Goal: Task Accomplishment & Management: Manage account settings

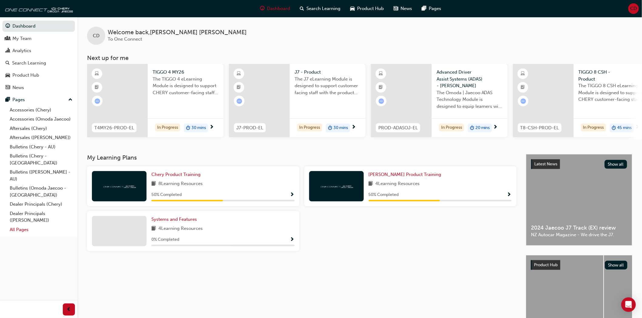
click at [18, 225] on link "All Pages" at bounding box center [41, 229] width 68 height 9
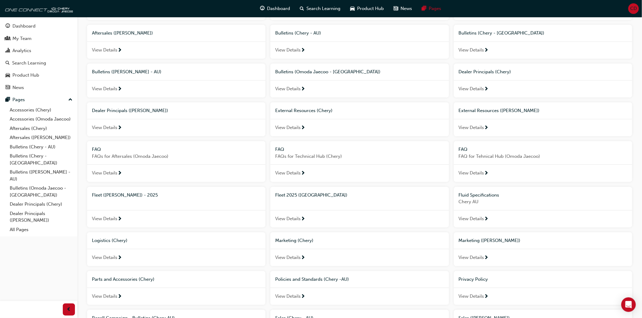
scroll to position [96, 0]
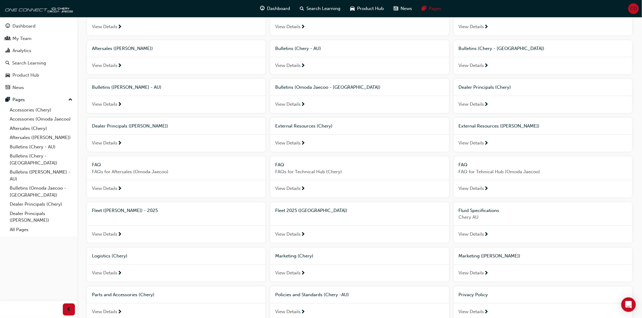
click at [353, 130] on div "External Resources (Chery)" at bounding box center [359, 126] width 169 height 7
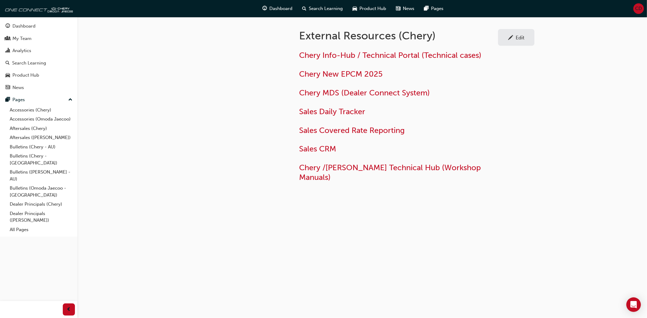
click at [511, 40] on span "pencil-icon" at bounding box center [510, 38] width 5 height 6
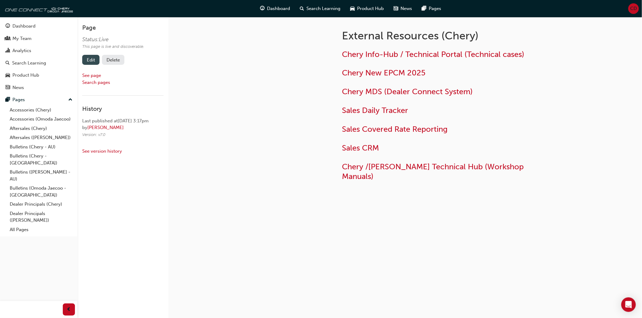
click at [95, 59] on link "Edit" at bounding box center [90, 60] width 17 height 10
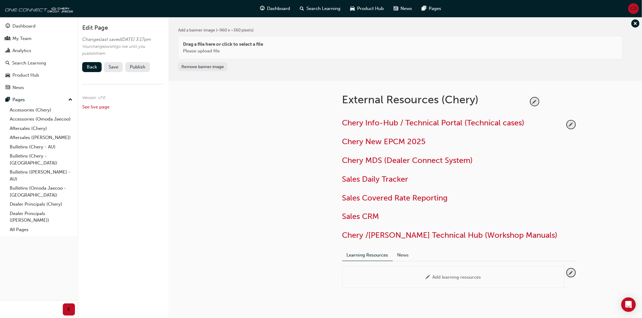
click at [477, 98] on div "External Resources (Chery)" at bounding box center [435, 102] width 186 height 18
click at [537, 100] on span "pencil-icon" at bounding box center [535, 102] width 8 height 8
drag, startPoint x: 469, startPoint y: 99, endPoint x: 439, endPoint y: 99, distance: 30.0
click at [439, 99] on input "External Resources (Chery)" at bounding box center [433, 101] width 186 height 16
type input "External Resources"
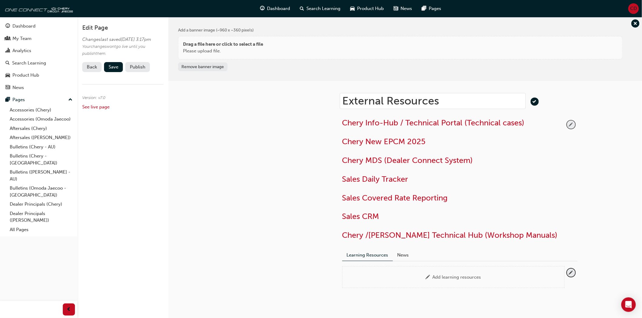
click at [572, 124] on span "pencil-icon" at bounding box center [571, 125] width 8 height 8
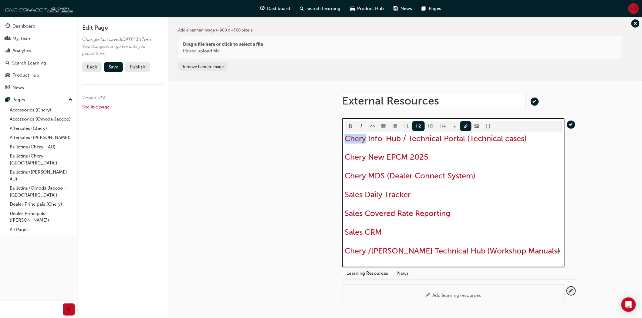
drag, startPoint x: 365, startPoint y: 138, endPoint x: 344, endPoint y: 139, distance: 21.0
click at [344, 139] on div "H1 H2 H3 H4 Chery Info-Hub / Technical Portal (Technical cases) Chery New EPCM …" at bounding box center [453, 193] width 222 height 150
drag, startPoint x: 368, startPoint y: 156, endPoint x: 345, endPoint y: 157, distance: 22.8
click at [345, 157] on span "Chery New EPCM 2025" at bounding box center [386, 157] width 83 height 9
drag, startPoint x: 366, startPoint y: 175, endPoint x: 346, endPoint y: 177, distance: 19.5
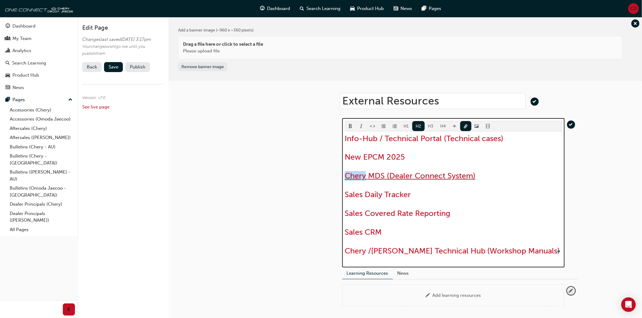
click at [346, 177] on span "Chery MDS (Dealer Connect System)" at bounding box center [410, 175] width 131 height 9
click at [346, 213] on span "Sales Covered Rate Reporting" at bounding box center [398, 213] width 106 height 9
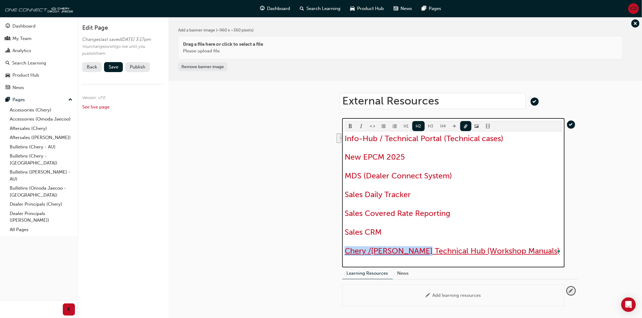
drag, startPoint x: 429, startPoint y: 251, endPoint x: 346, endPoint y: 253, distance: 82.8
click at [346, 253] on span "Chery /[PERSON_NAME] Technical Hub (Workshop Manuals)" at bounding box center [452, 251] width 215 height 9
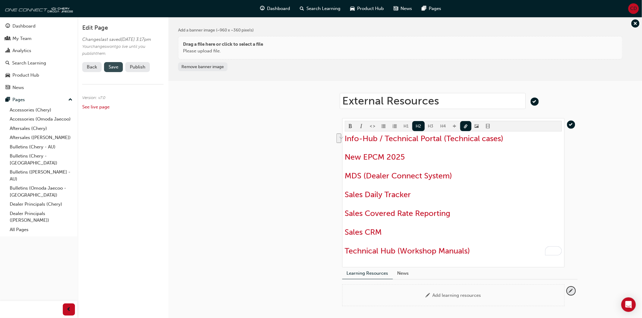
click at [117, 70] on span "Save" at bounding box center [114, 66] width 10 height 5
click at [135, 70] on button "Publish" at bounding box center [137, 67] width 25 height 10
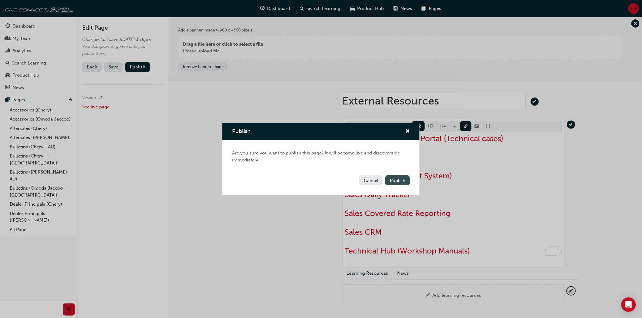
click at [405, 185] on button "Publish" at bounding box center [397, 181] width 25 height 10
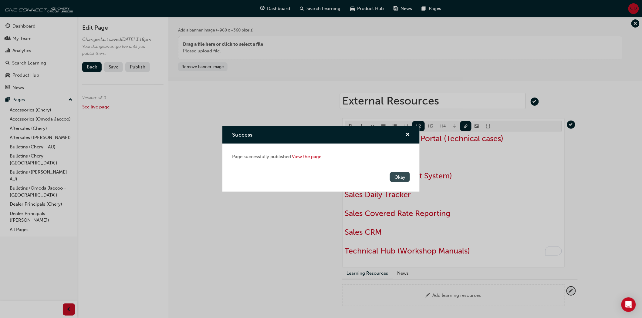
click at [403, 176] on button "Okay" at bounding box center [400, 177] width 20 height 10
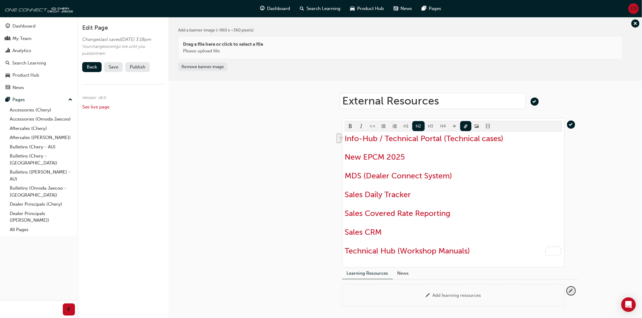
click at [282, 165] on div at bounding box center [277, 203] width 109 height 245
click at [22, 225] on link "All Pages" at bounding box center [41, 229] width 68 height 9
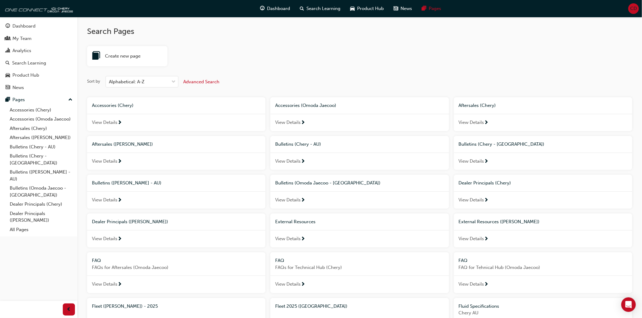
click at [315, 221] on span "External Resources" at bounding box center [295, 221] width 40 height 5
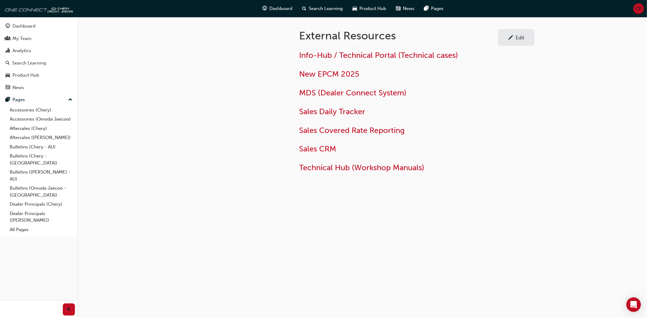
click at [523, 38] on div "Edit" at bounding box center [520, 38] width 9 height 6
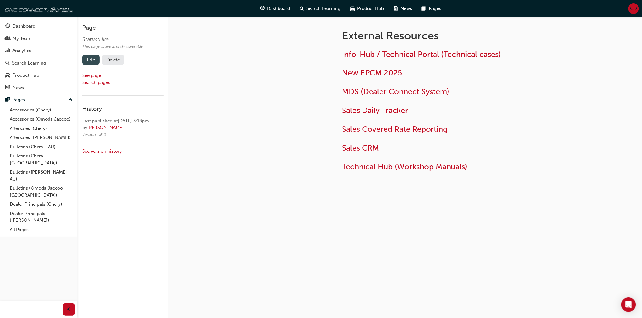
click at [93, 60] on link "Edit" at bounding box center [90, 60] width 17 height 10
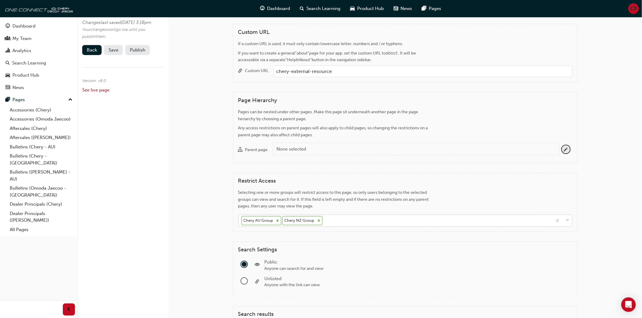
scroll to position [308, 0]
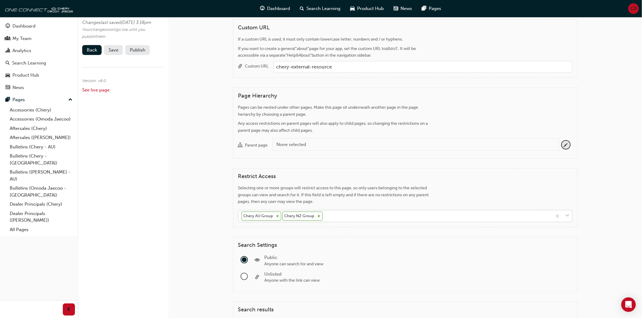
click at [361, 219] on div "Chery AU Group Chery NZ Group" at bounding box center [395, 217] width 314 height 12
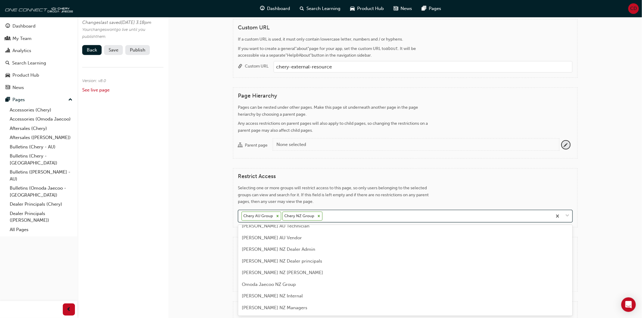
scroll to position [438, 0]
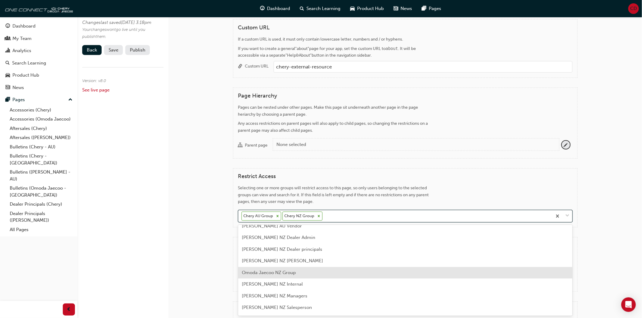
click at [301, 268] on div "Omoda Jaecoo NZ Group" at bounding box center [405, 274] width 334 height 12
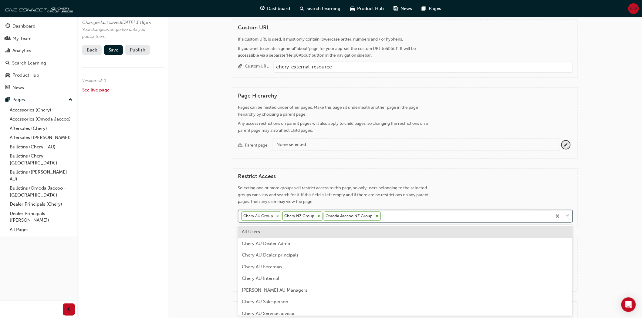
click at [398, 217] on div "Chery AU Group Chery NZ Group Omoda Jaecoo NZ Group" at bounding box center [395, 217] width 314 height 12
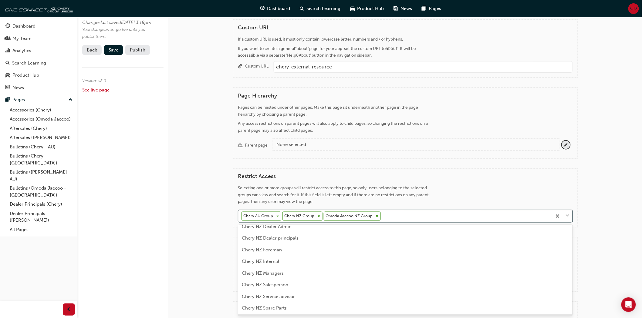
scroll to position [269, 0]
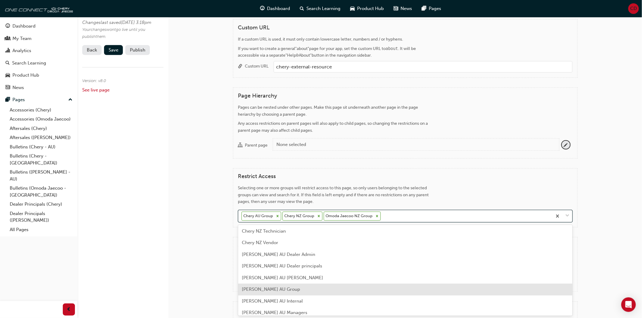
click at [313, 287] on div "[PERSON_NAME] AU Group" at bounding box center [405, 290] width 334 height 12
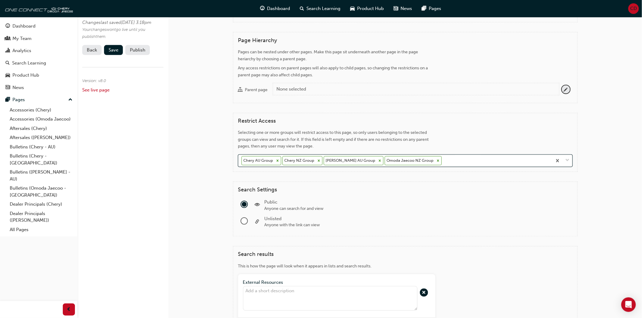
scroll to position [426, 0]
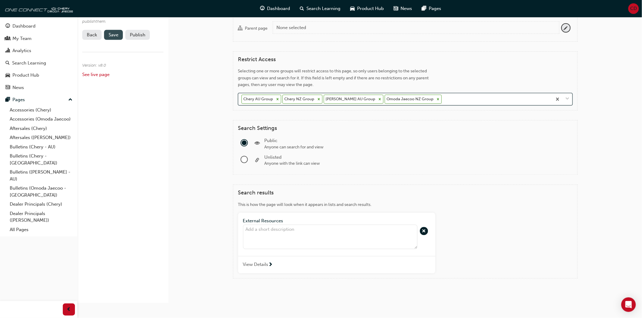
click at [114, 38] on span "Save" at bounding box center [114, 34] width 10 height 5
click at [138, 40] on button "Publish" at bounding box center [137, 35] width 25 height 10
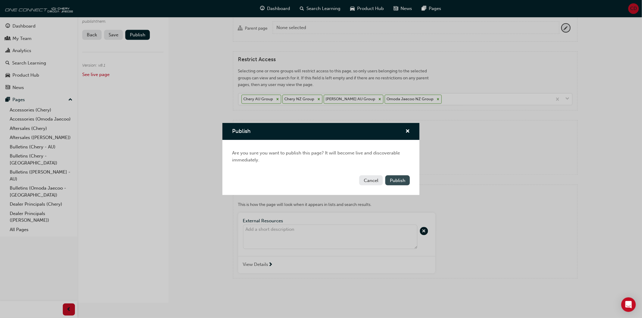
click at [401, 181] on span "Publish" at bounding box center [397, 180] width 15 height 5
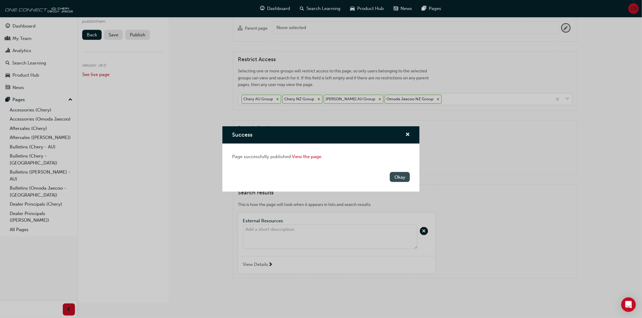
click at [399, 176] on button "Okay" at bounding box center [400, 177] width 20 height 10
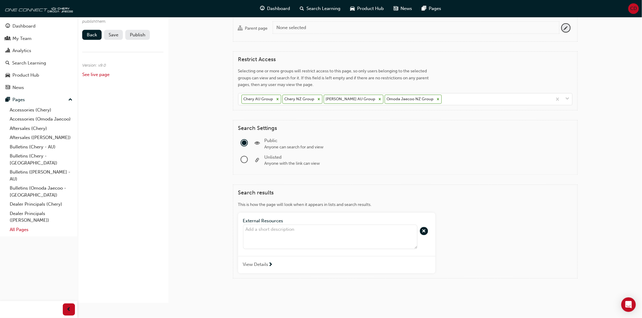
click at [25, 225] on link "All Pages" at bounding box center [41, 229] width 68 height 9
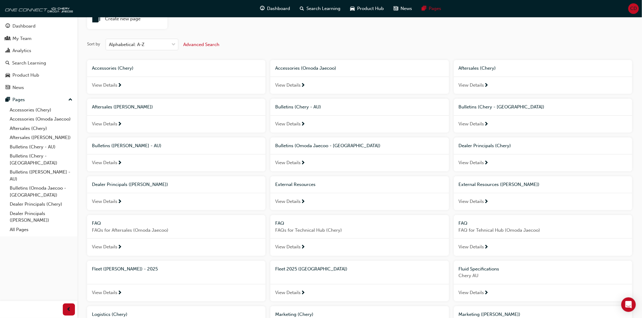
scroll to position [29, 0]
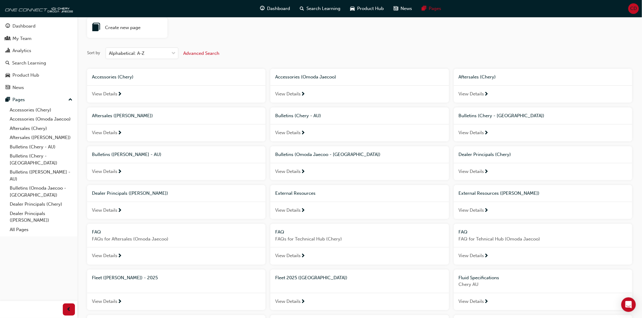
click at [416, 201] on div "External Resources" at bounding box center [359, 193] width 178 height 17
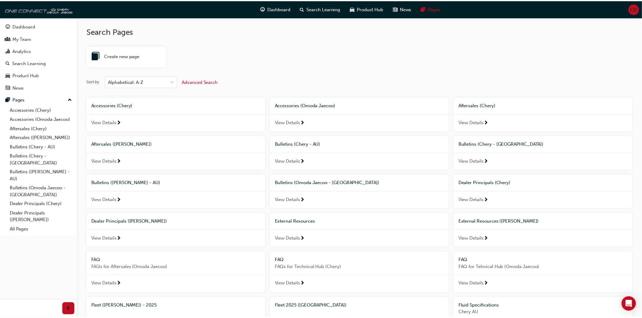
scroll to position [29, 0]
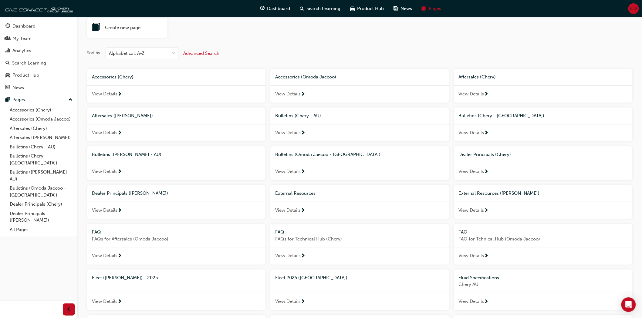
drag, startPoint x: 543, startPoint y: 197, endPoint x: 522, endPoint y: 212, distance: 25.7
click at [522, 212] on div "View Details" at bounding box center [543, 211] width 178 height 18
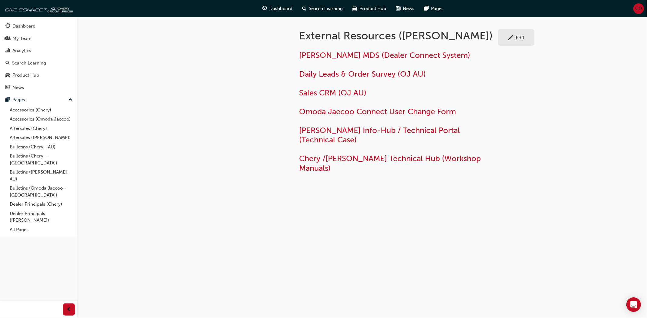
click at [641, 5] on span "CD" at bounding box center [638, 8] width 7 height 7
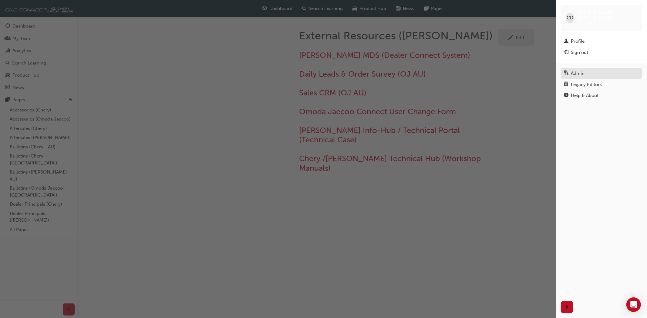
click at [583, 68] on link "Admin" at bounding box center [601, 73] width 81 height 11
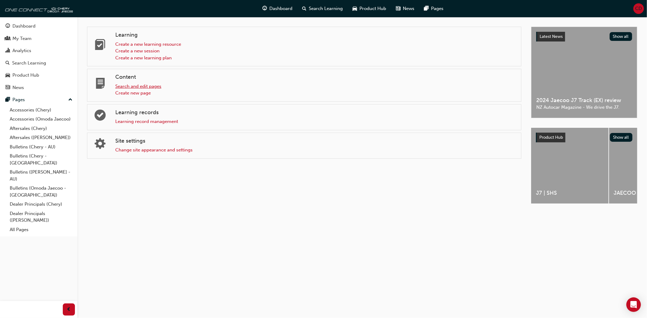
click at [145, 86] on link "Search and edit pages" at bounding box center [138, 86] width 46 height 5
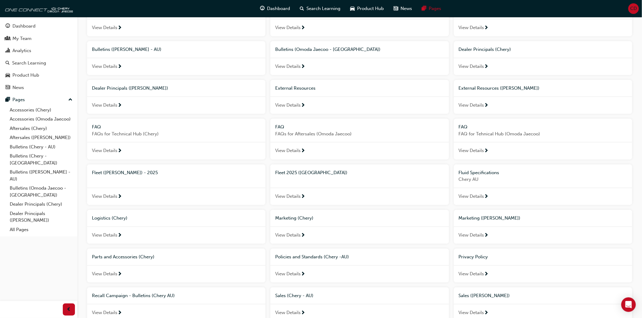
scroll to position [130, 0]
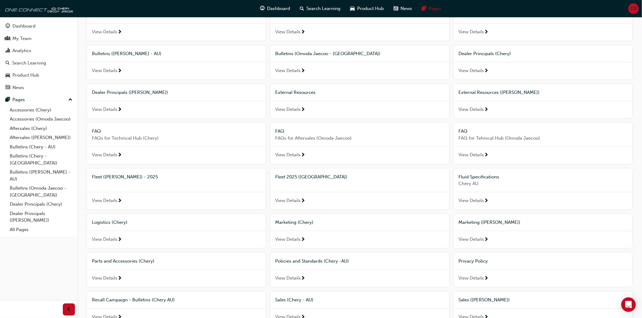
click at [541, 92] on div "External Resources ([PERSON_NAME])" at bounding box center [543, 92] width 169 height 7
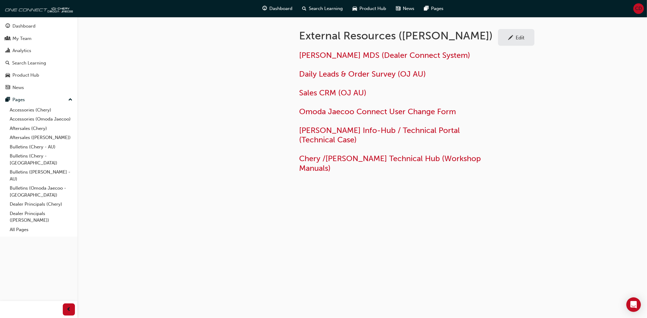
click at [517, 36] on div "Edit" at bounding box center [520, 38] width 9 height 6
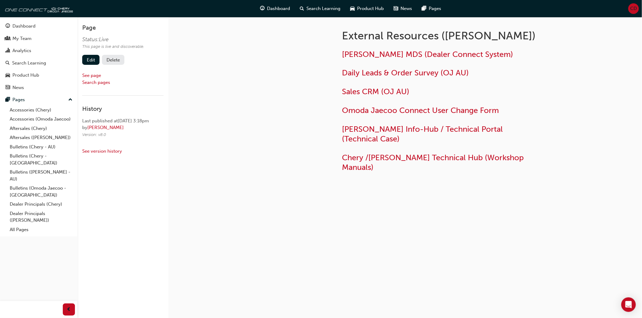
click at [120, 59] on button "Delete" at bounding box center [113, 60] width 22 height 10
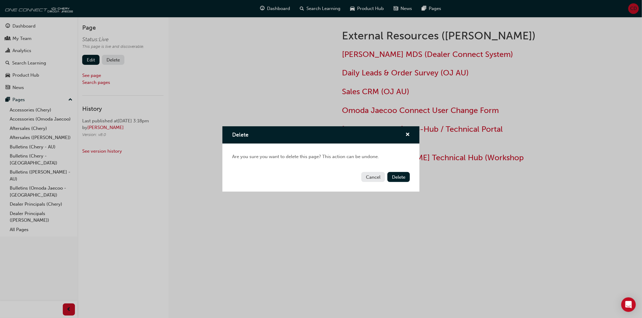
drag, startPoint x: 372, startPoint y: 176, endPoint x: 364, endPoint y: 192, distance: 17.8
click at [364, 192] on div "Cancel Delete" at bounding box center [320, 181] width 197 height 22
click at [407, 134] on span "cross-icon" at bounding box center [407, 135] width 5 height 5
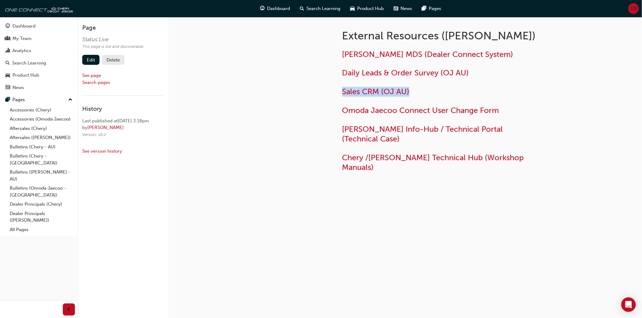
drag, startPoint x: 413, startPoint y: 89, endPoint x: 341, endPoint y: 86, distance: 72.6
click at [341, 86] on div "External Resources (Omoda Jaecoo) Jaecoo MDS (Dealer Connect System) Daily Lead…" at bounding box center [459, 99] width 255 height 165
copy link "Sales CRM (OJ AU)"
click at [432, 95] on h2 "Sales CRM (OJ AU)" at bounding box center [440, 92] width 197 height 10
click at [380, 91] on span "Sales CRM (OJ AU)" at bounding box center [375, 91] width 67 height 9
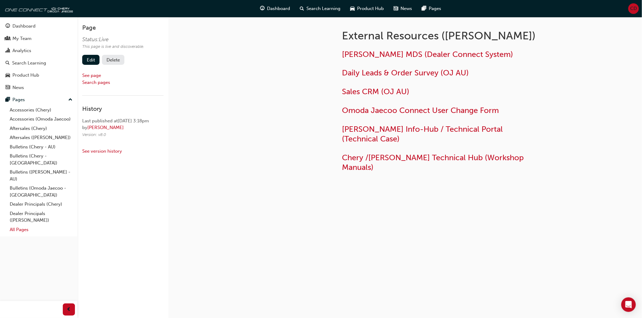
click at [18, 227] on link "All Pages" at bounding box center [41, 229] width 68 height 9
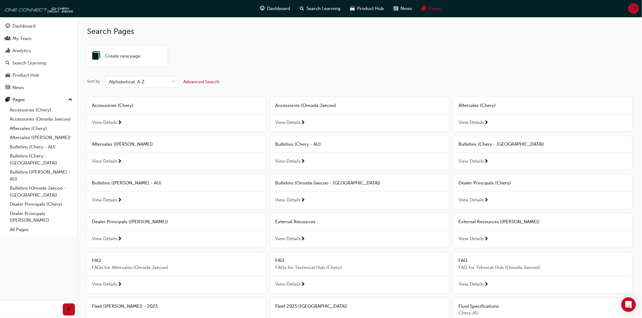
click at [314, 227] on div "External Resources" at bounding box center [359, 222] width 178 height 17
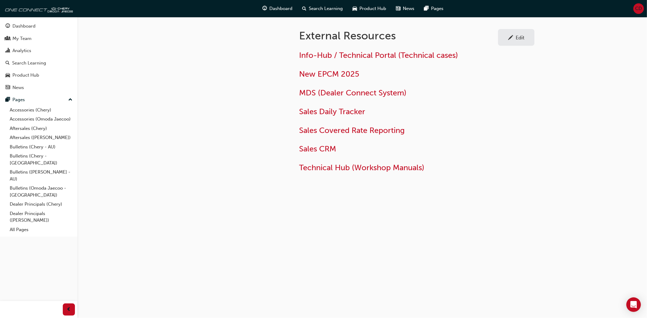
click at [517, 41] on div "Edit" at bounding box center [516, 38] width 27 height 8
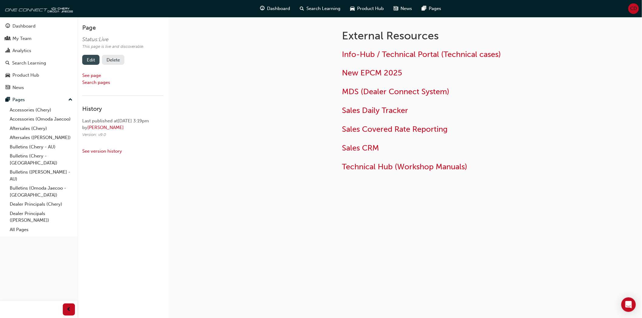
click at [85, 61] on link "Edit" at bounding box center [90, 60] width 17 height 10
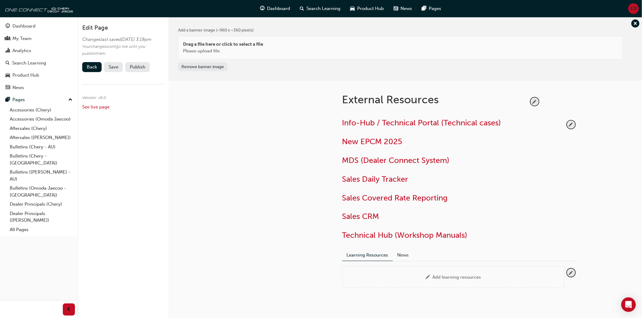
click at [393, 220] on h2 "Sales CRM" at bounding box center [453, 217] width 222 height 10
click at [575, 121] on button "button" at bounding box center [571, 125] width 8 height 8
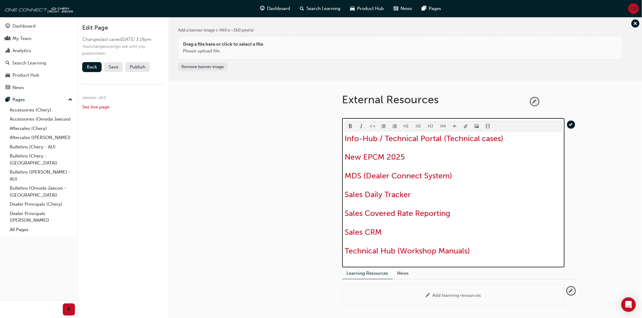
click at [407, 232] on h2 "Sales CRM" at bounding box center [453, 233] width 217 height 10
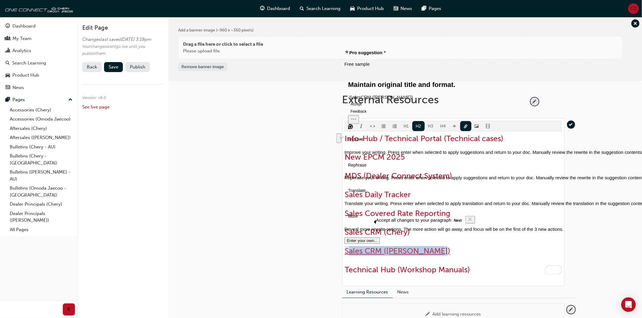
drag, startPoint x: 445, startPoint y: 250, endPoint x: 347, endPoint y: 254, distance: 97.4
click at [347, 254] on h2 "﻿ Sales CRM (Omoda Jaecoo) ﻿" at bounding box center [453, 252] width 217 height 10
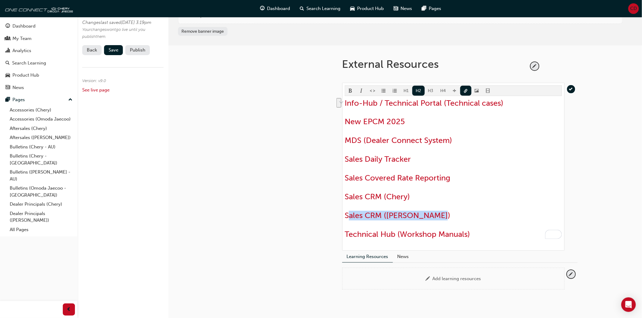
scroll to position [67, 0]
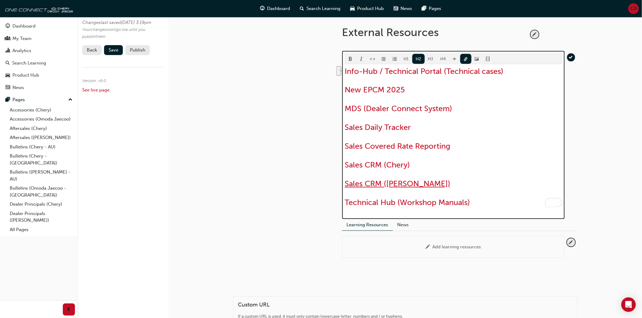
click at [346, 185] on span "Sales CRM ([PERSON_NAME])" at bounding box center [398, 183] width 106 height 9
drag, startPoint x: 346, startPoint y: 185, endPoint x: 446, endPoint y: 184, distance: 100.1
click at [446, 184] on h2 "﻿ Sales CRM (Omoda Jaecoo) ﻿" at bounding box center [453, 184] width 217 height 10
click at [466, 58] on span "link-icon" at bounding box center [465, 59] width 4 height 5
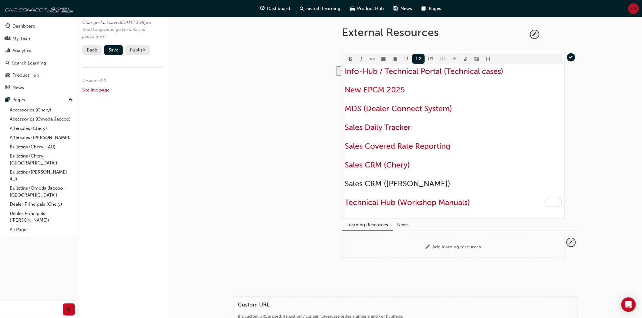
click at [466, 58] on body "Your version of Internet Explorer is outdated and not supported. Please upgrade…" at bounding box center [321, 92] width 642 height 318
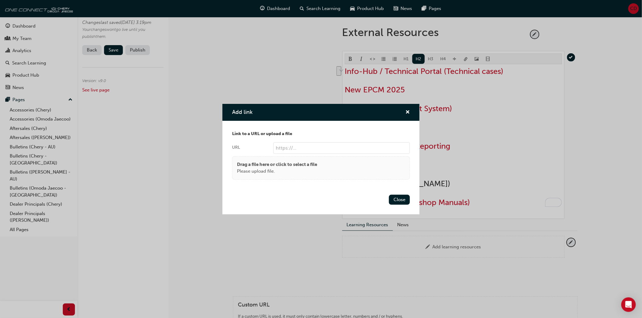
click at [301, 147] on input "URL" at bounding box center [341, 149] width 136 height 12
paste input "https://jaecoo.zcrmportals.com.au/portal/jaecoo/crm/login.sas"
type input "https://jaecoo.zcrmportals.com.au/portal/jaecoo/crm/login.sas"
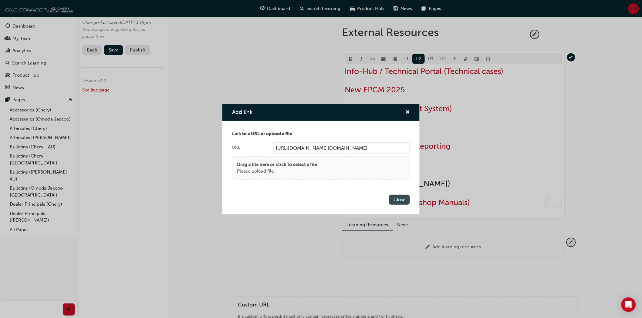
click at [399, 201] on button "Close" at bounding box center [399, 200] width 21 height 10
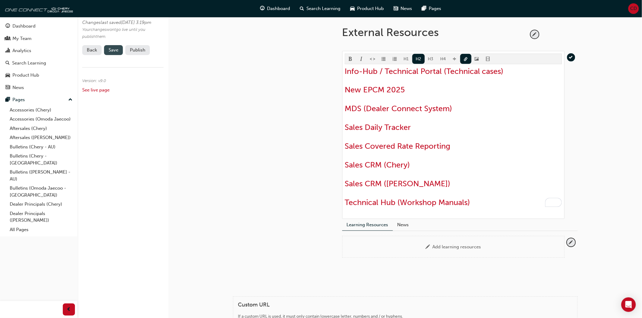
click at [113, 53] on span "Save" at bounding box center [114, 49] width 10 height 5
click at [143, 55] on button "Publish" at bounding box center [137, 50] width 25 height 10
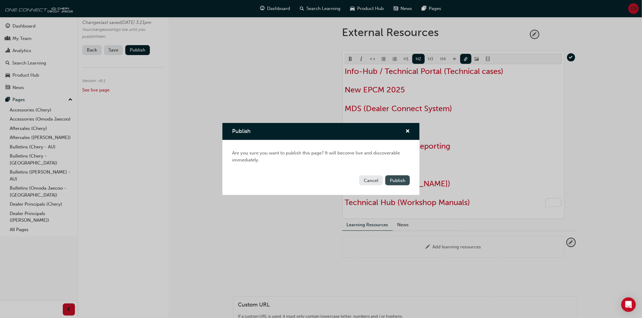
click at [393, 182] on span "Publish" at bounding box center [397, 180] width 15 height 5
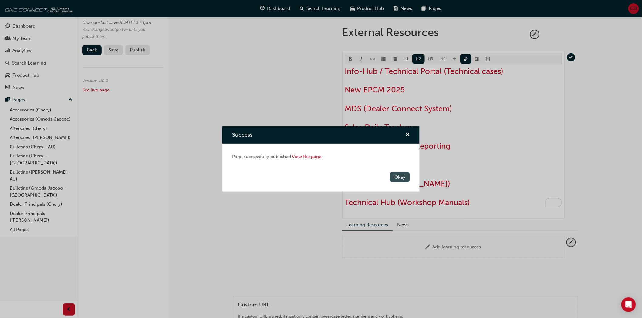
click at [395, 179] on button "Okay" at bounding box center [400, 177] width 20 height 10
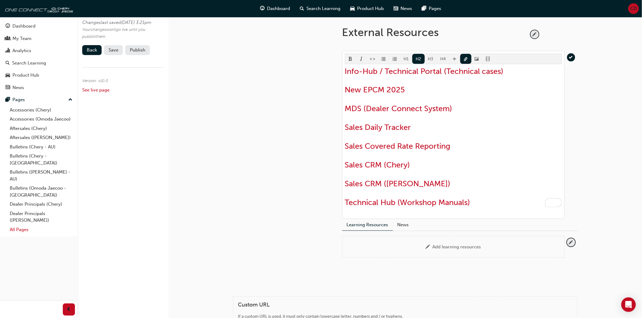
click at [26, 226] on link "All Pages" at bounding box center [41, 229] width 68 height 9
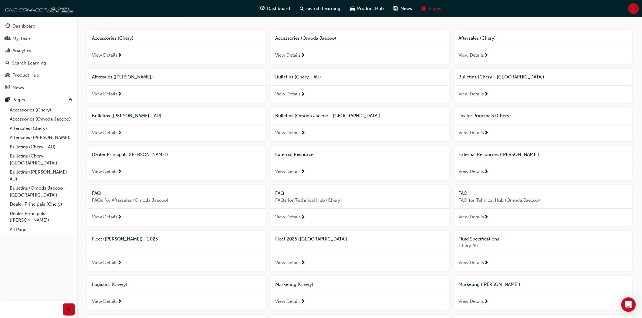
click at [312, 162] on div "External Resources" at bounding box center [359, 155] width 178 height 17
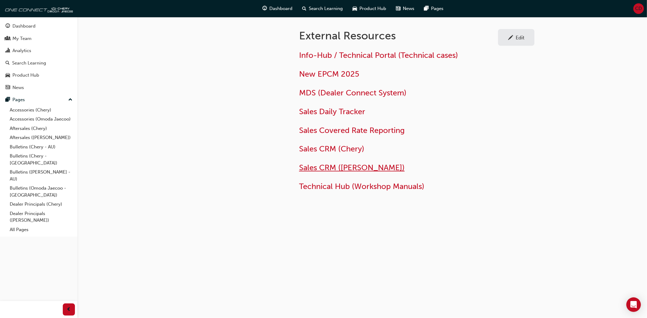
click at [338, 168] on span "Sales CRM ([PERSON_NAME])" at bounding box center [352, 167] width 106 height 9
click at [331, 151] on span "Sales CRM (Chery)" at bounding box center [331, 148] width 65 height 9
click at [345, 168] on span "Sales CRM (Omoda Jaecoo)" at bounding box center [352, 167] width 106 height 9
click at [521, 35] on div "Edit" at bounding box center [520, 38] width 9 height 6
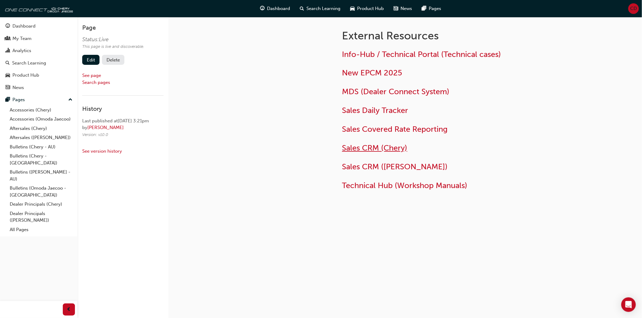
click at [405, 150] on span "Sales CRM (Chery)" at bounding box center [374, 147] width 65 height 9
click at [82, 62] on link "Edit" at bounding box center [90, 60] width 17 height 10
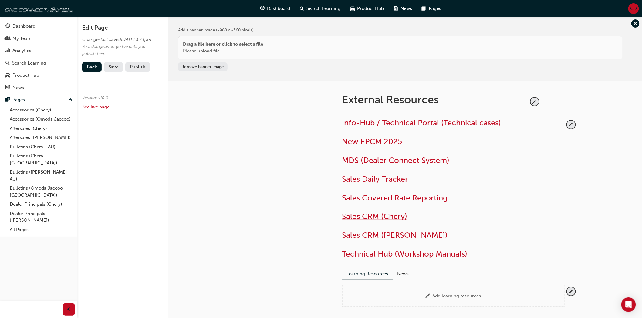
click at [406, 218] on span "Sales CRM (Chery)" at bounding box center [374, 216] width 65 height 9
click at [572, 125] on span "pencil-icon" at bounding box center [571, 125] width 8 height 8
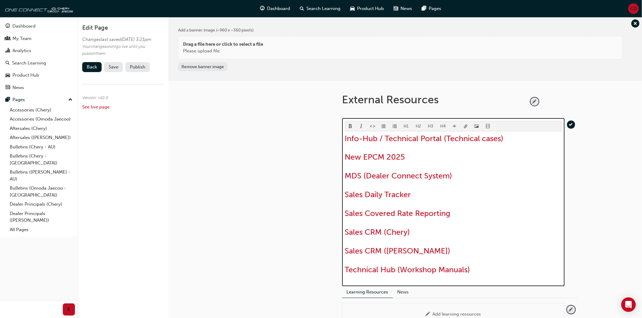
click at [423, 231] on h2 "Sales CRM (Chery)" at bounding box center [453, 233] width 217 height 10
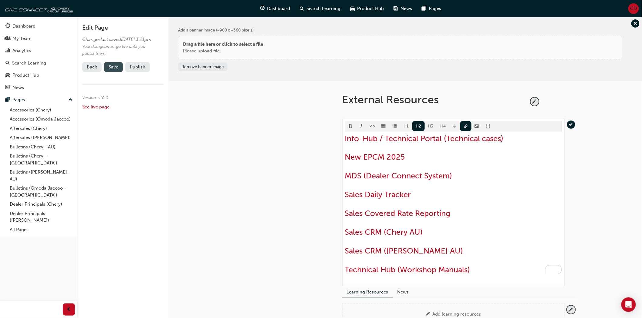
click at [109, 70] on span "Save" at bounding box center [114, 66] width 10 height 5
click at [133, 72] on button "Publish" at bounding box center [137, 67] width 25 height 10
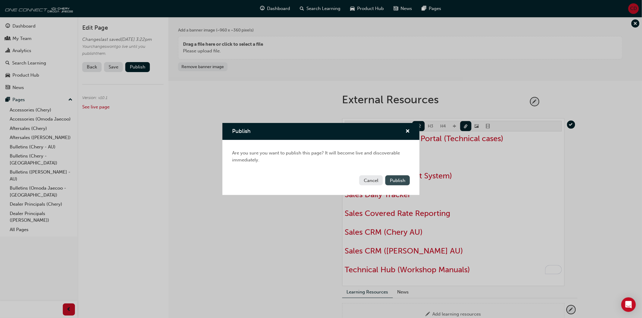
click at [399, 182] on span "Publish" at bounding box center [397, 180] width 15 height 5
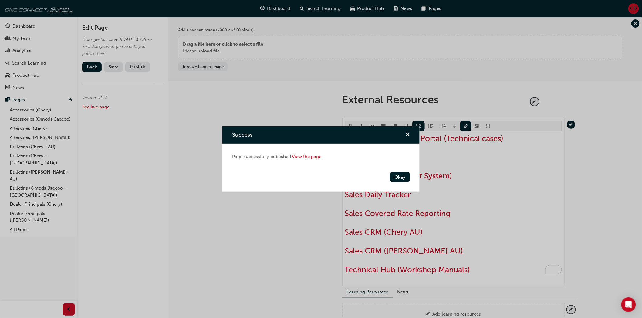
click at [403, 182] on button "Okay" at bounding box center [400, 177] width 20 height 10
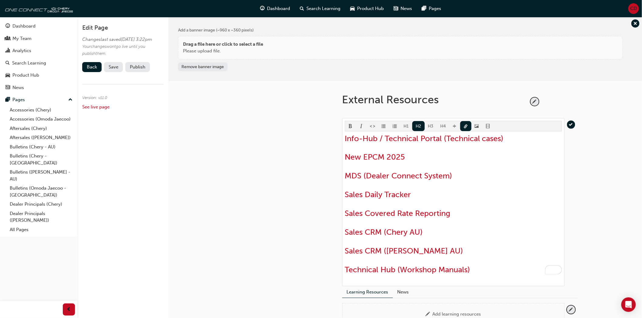
click at [236, 146] on div at bounding box center [277, 213] width 109 height 264
click at [114, 70] on span "Save" at bounding box center [114, 66] width 10 height 5
click at [142, 72] on button "Publish" at bounding box center [137, 67] width 25 height 10
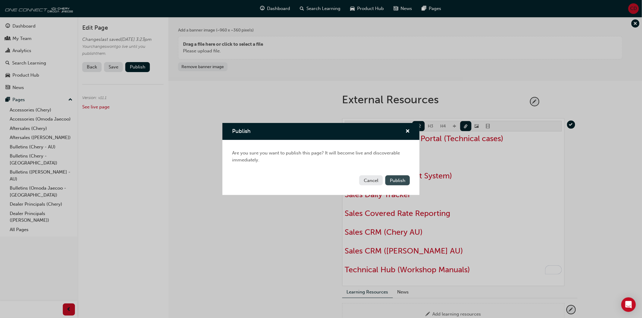
click at [403, 177] on button "Publish" at bounding box center [397, 181] width 25 height 10
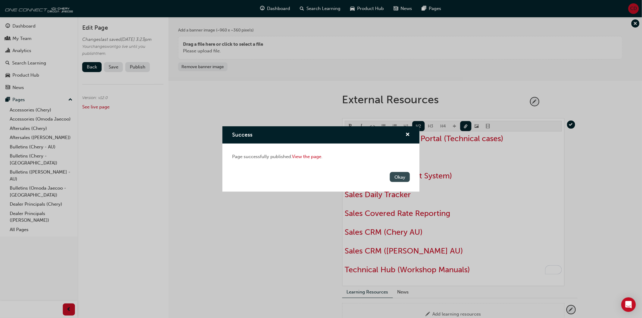
click at [402, 175] on button "Okay" at bounding box center [400, 177] width 20 height 10
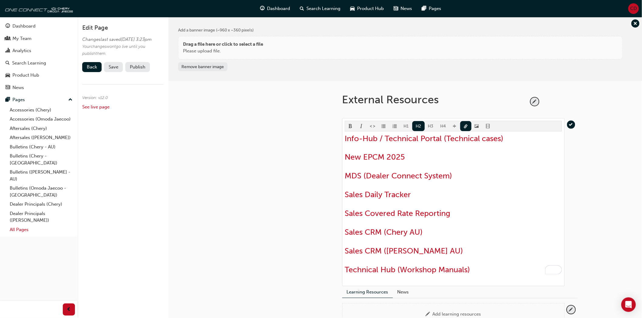
click at [23, 225] on link "All Pages" at bounding box center [41, 229] width 68 height 9
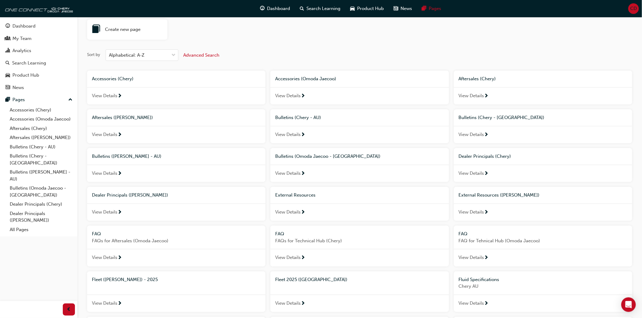
scroll to position [67, 0]
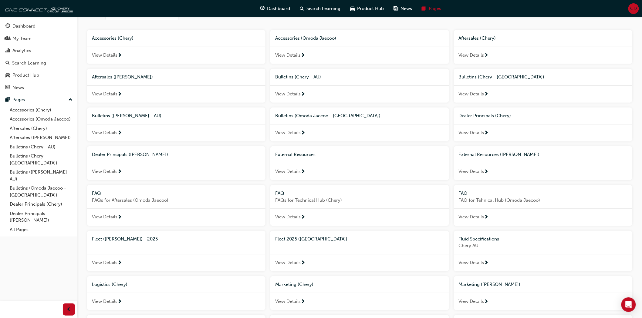
click at [492, 157] on span "External Resources ([PERSON_NAME])" at bounding box center [499, 154] width 81 height 5
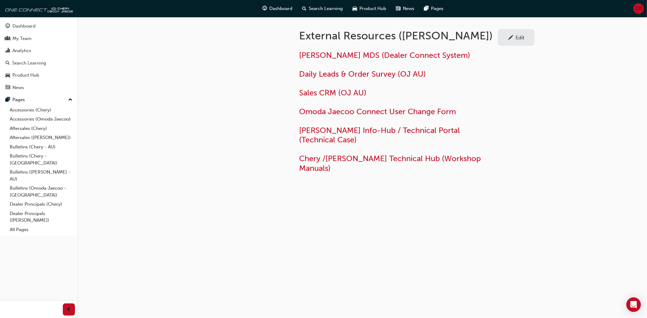
click at [518, 39] on div "Edit" at bounding box center [520, 38] width 9 height 6
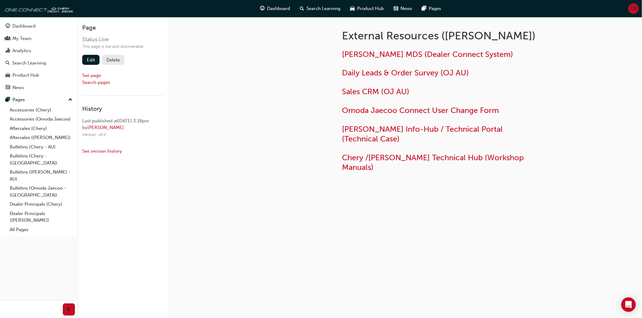
click at [119, 59] on button "Delete" at bounding box center [113, 60] width 22 height 10
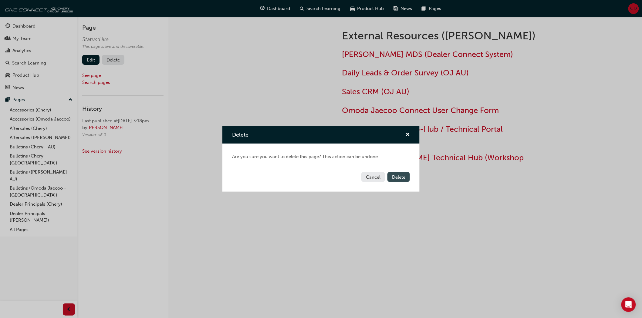
click at [402, 178] on span "Delete" at bounding box center [398, 177] width 13 height 5
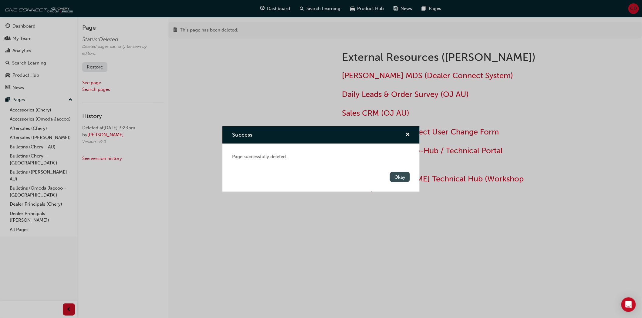
click at [402, 176] on button "Okay" at bounding box center [400, 177] width 20 height 10
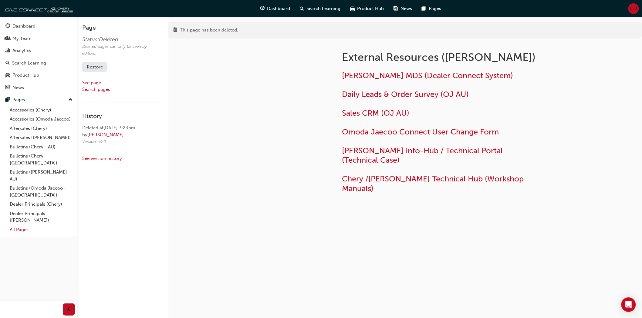
click at [20, 226] on link "All Pages" at bounding box center [41, 229] width 68 height 9
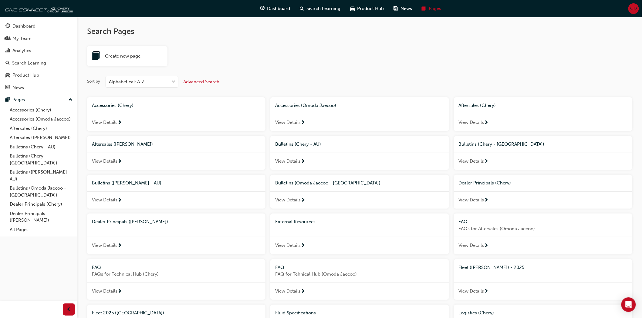
click at [322, 225] on div "External Resources" at bounding box center [359, 222] width 169 height 7
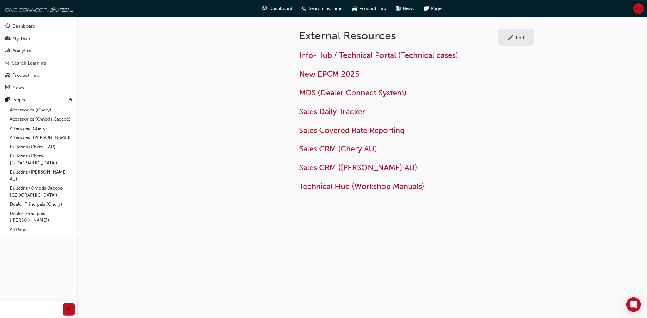
click at [508, 39] on div at bounding box center [510, 38] width 5 height 8
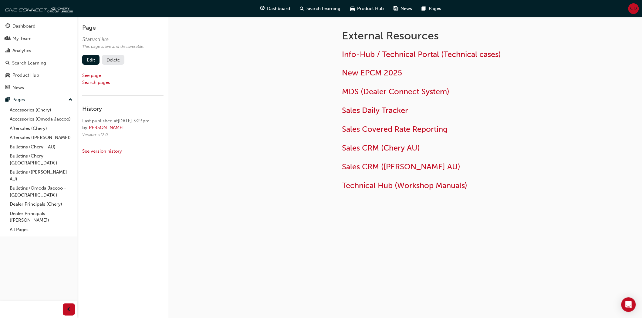
click at [508, 58] on h2 "Info-Hub / Technical Portal (Technical cases)" at bounding box center [440, 55] width 197 height 10
click at [96, 61] on link "Edit" at bounding box center [90, 60] width 17 height 10
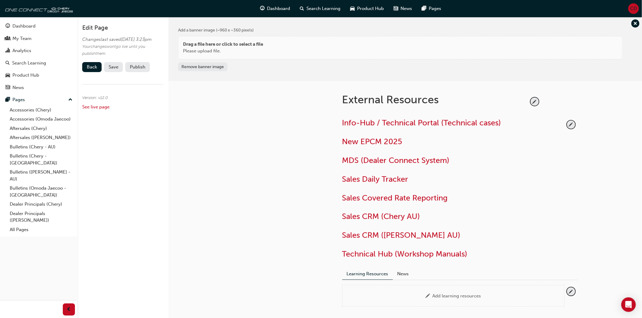
click at [508, 122] on h2 "Info-Hub / Technical Portal (Technical cases)" at bounding box center [453, 123] width 222 height 10
click at [568, 123] on span "pencil-icon" at bounding box center [571, 125] width 8 height 8
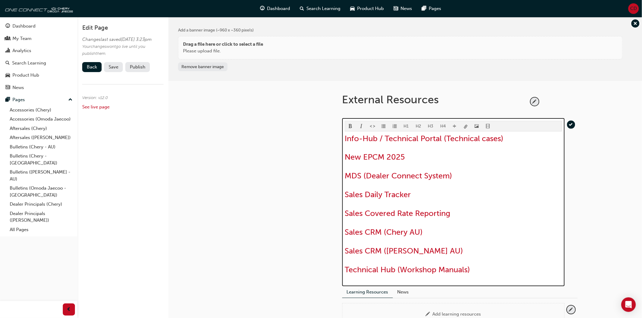
click at [519, 138] on h2 "Info-Hub / Technical Portal (Technical cases)" at bounding box center [453, 139] width 217 height 10
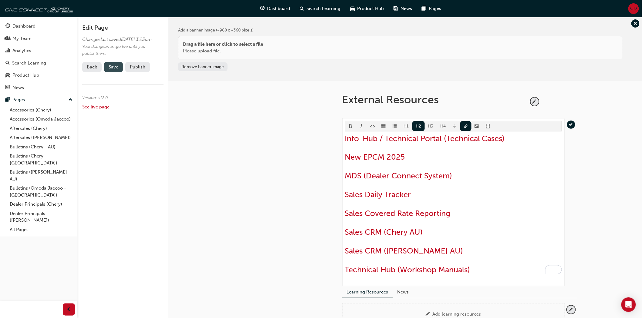
click at [118, 70] on span "Save" at bounding box center [114, 66] width 10 height 5
click at [136, 72] on button "Publish" at bounding box center [137, 67] width 25 height 10
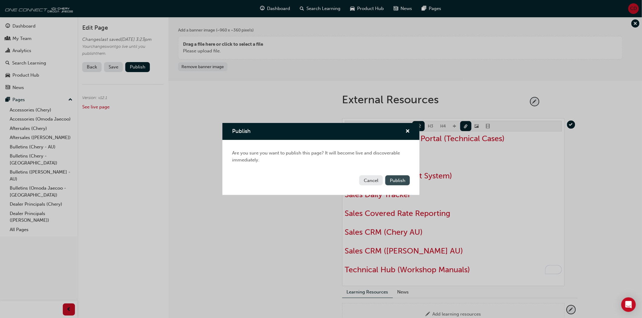
click at [405, 180] on button "Publish" at bounding box center [397, 181] width 25 height 10
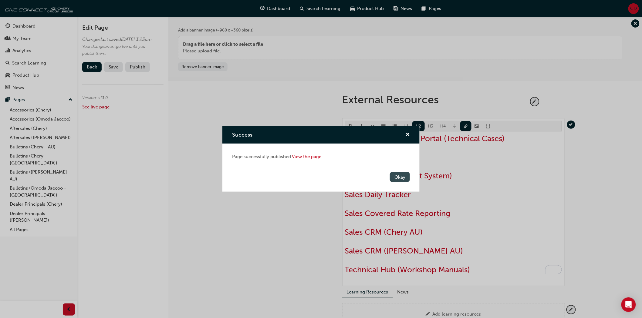
click at [408, 176] on button "Okay" at bounding box center [400, 177] width 20 height 10
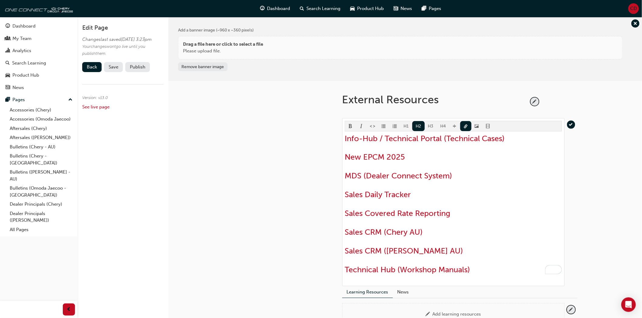
click at [301, 177] on div at bounding box center [277, 213] width 109 height 264
click at [18, 225] on link "All Pages" at bounding box center [41, 229] width 68 height 9
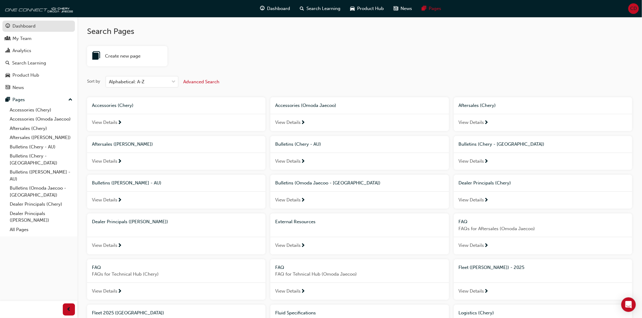
click at [26, 27] on div "Dashboard" at bounding box center [23, 26] width 23 height 7
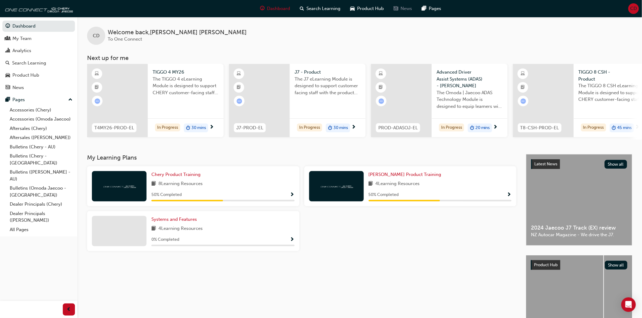
click at [399, 10] on div "News" at bounding box center [403, 8] width 28 height 12
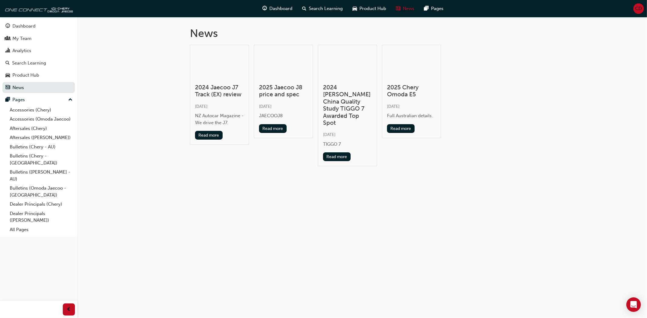
click at [404, 194] on div "News 2024 Jaecoo J7 Track (EX) review [DATE] NZ Autocar Magazine - We drive the…" at bounding box center [323, 159] width 647 height 318
click at [316, 10] on span "Search Learning" at bounding box center [326, 8] width 34 height 7
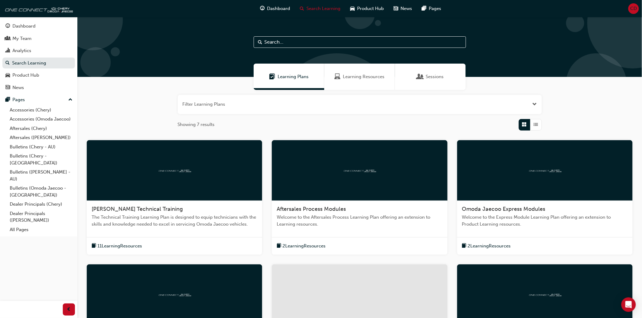
click at [323, 42] on input "text" at bounding box center [360, 42] width 212 height 12
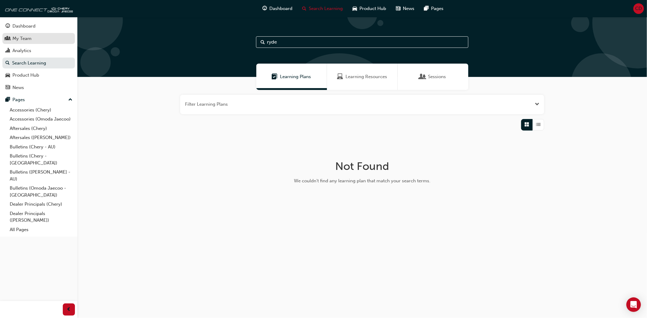
type input "ryde"
click at [29, 36] on div "My Team" at bounding box center [21, 38] width 19 height 7
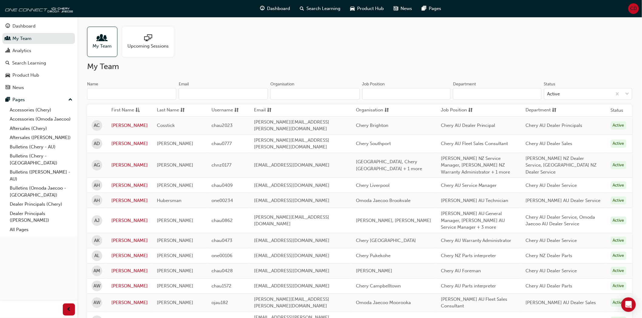
click at [112, 93] on input "Name" at bounding box center [131, 94] width 89 height 12
click at [137, 87] on div "Name" at bounding box center [131, 84] width 89 height 7
click at [137, 88] on input "Name" at bounding box center [131, 94] width 89 height 12
click at [135, 93] on input "Name" at bounding box center [131, 94] width 89 height 12
